Goal: Navigation & Orientation: Find specific page/section

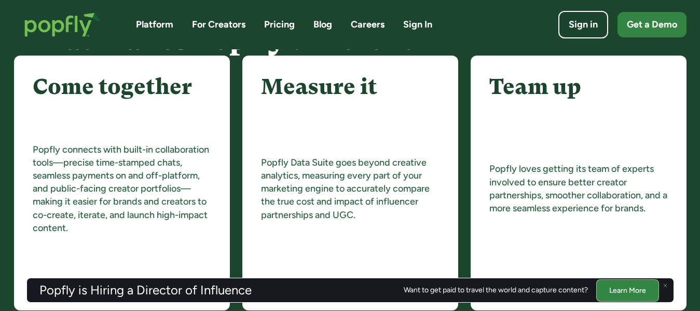
scroll to position [1252, 0]
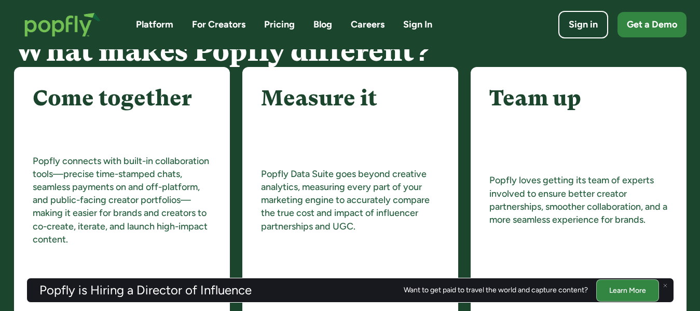
click at [161, 24] on link "Platform" at bounding box center [154, 24] width 37 height 13
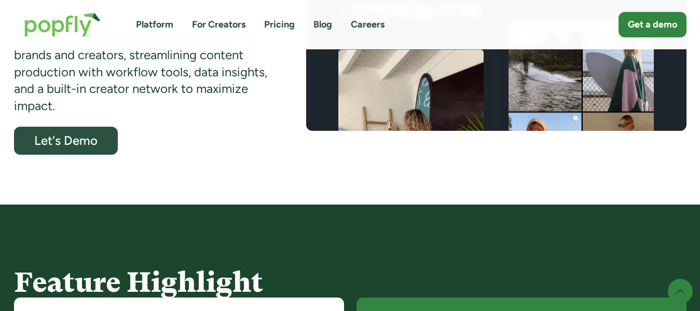
scroll to position [363, 0]
